Goal: Information Seeking & Learning: Learn about a topic

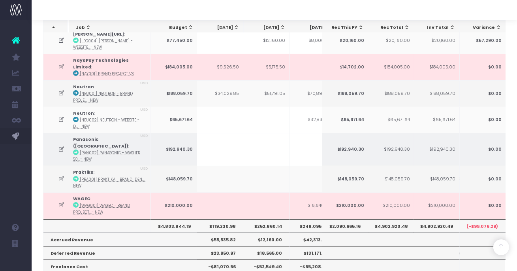
click at [62, 146] on icon at bounding box center [61, 149] width 7 height 7
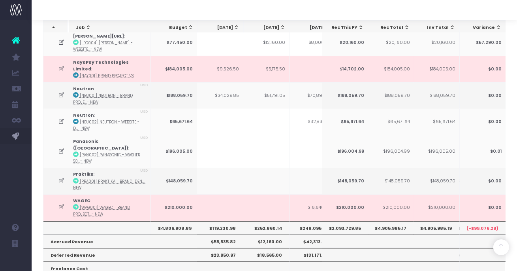
scroll to position [347, 0]
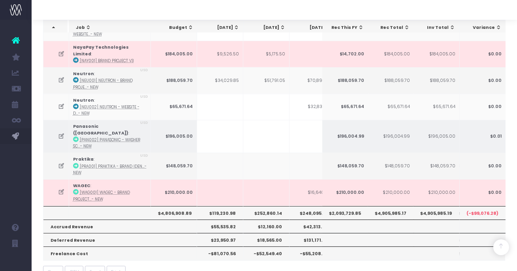
click at [58, 133] on icon at bounding box center [61, 136] width 7 height 7
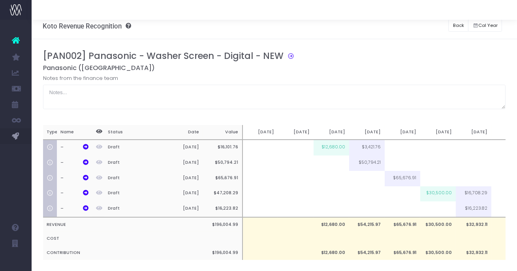
scroll to position [0, 0]
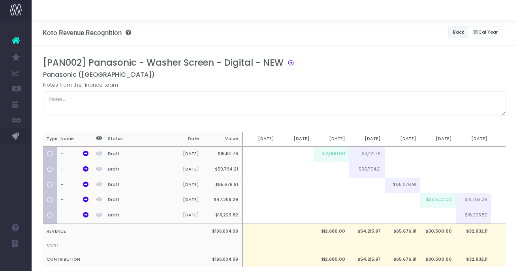
click at [462, 35] on button "Back" at bounding box center [459, 32] width 20 height 12
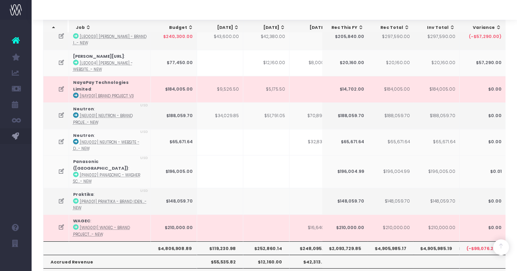
scroll to position [313, 0]
click at [63, 197] on icon at bounding box center [61, 200] width 7 height 7
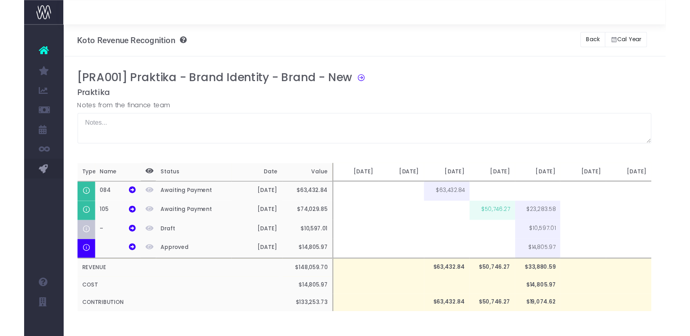
scroll to position [0, 0]
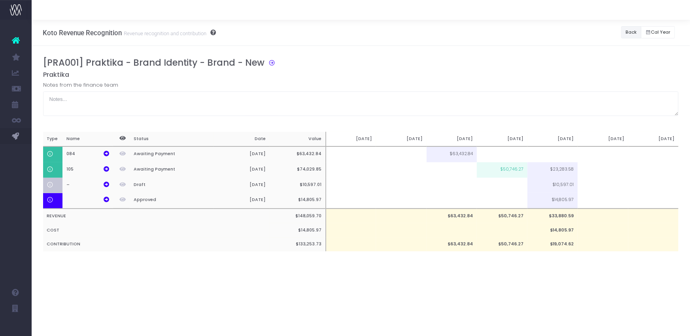
click at [517, 32] on button "Back" at bounding box center [631, 32] width 20 height 12
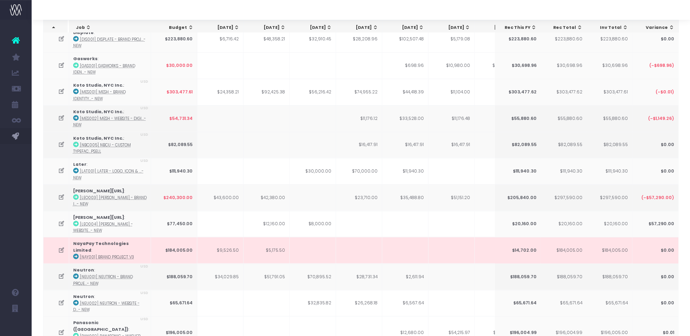
scroll to position [285, 0]
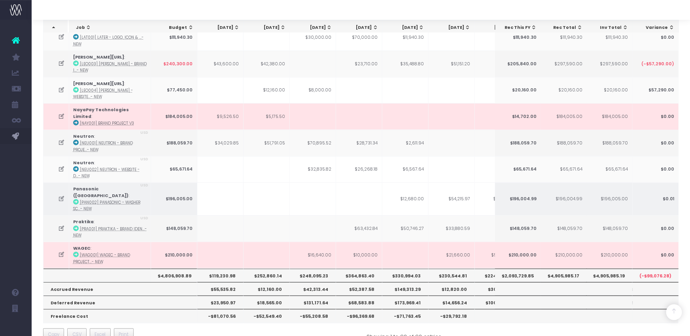
click at [61, 195] on icon at bounding box center [61, 198] width 7 height 7
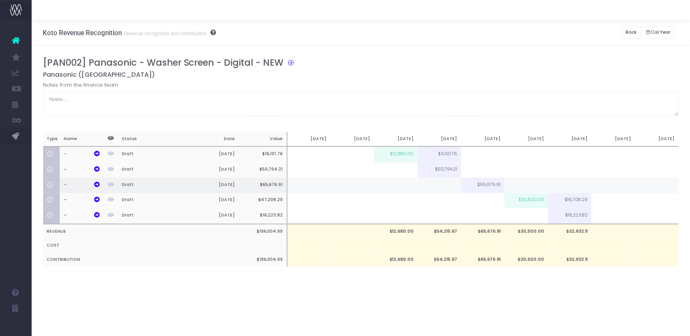
scroll to position [0, 0]
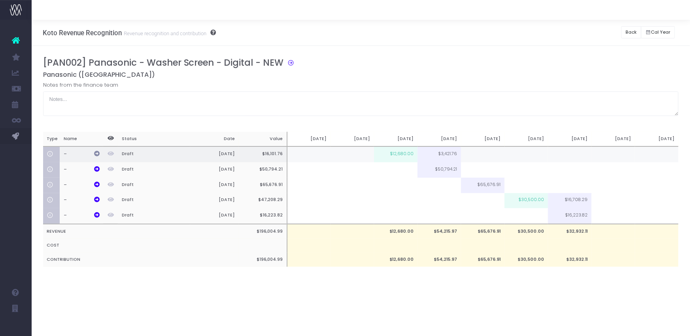
click at [97, 153] on icon at bounding box center [97, 154] width 6 height 6
click at [517, 32] on button "Back" at bounding box center [631, 32] width 20 height 12
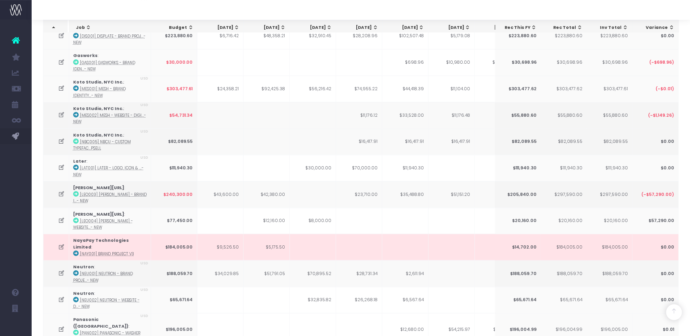
scroll to position [285, 0]
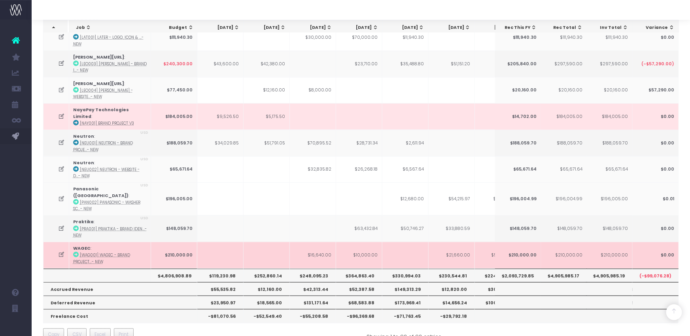
click at [59, 251] on icon at bounding box center [61, 254] width 7 height 7
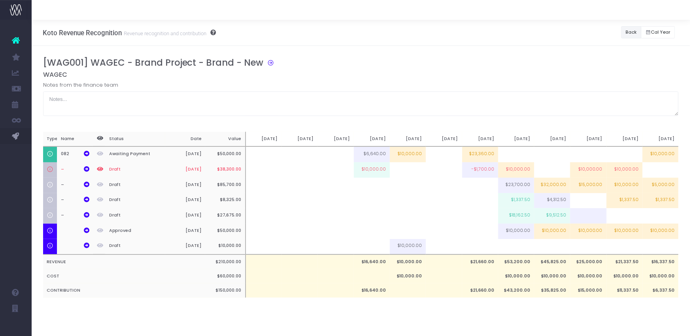
click at [517, 34] on button "Back" at bounding box center [631, 32] width 20 height 12
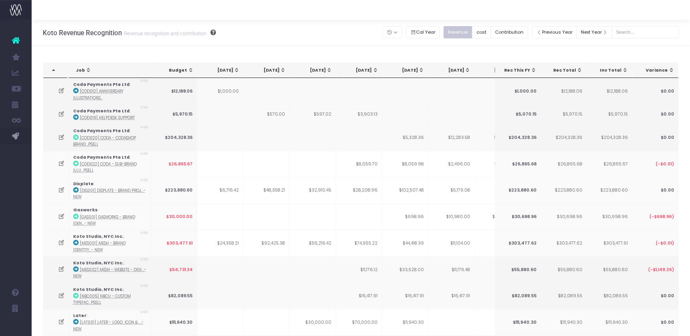
scroll to position [285, 0]
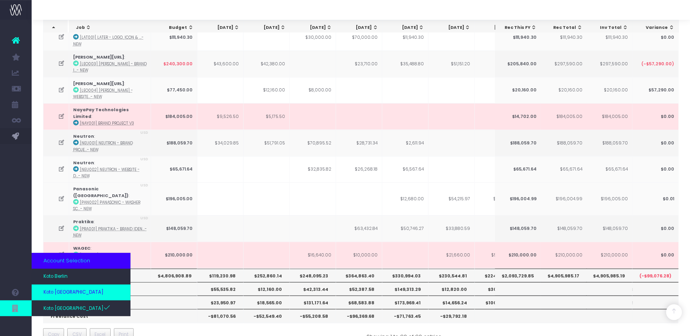
click at [62, 270] on span "Koto [GEOGRAPHIC_DATA]" at bounding box center [73, 292] width 60 height 7
